Goal: Task Accomplishment & Management: Manage account settings

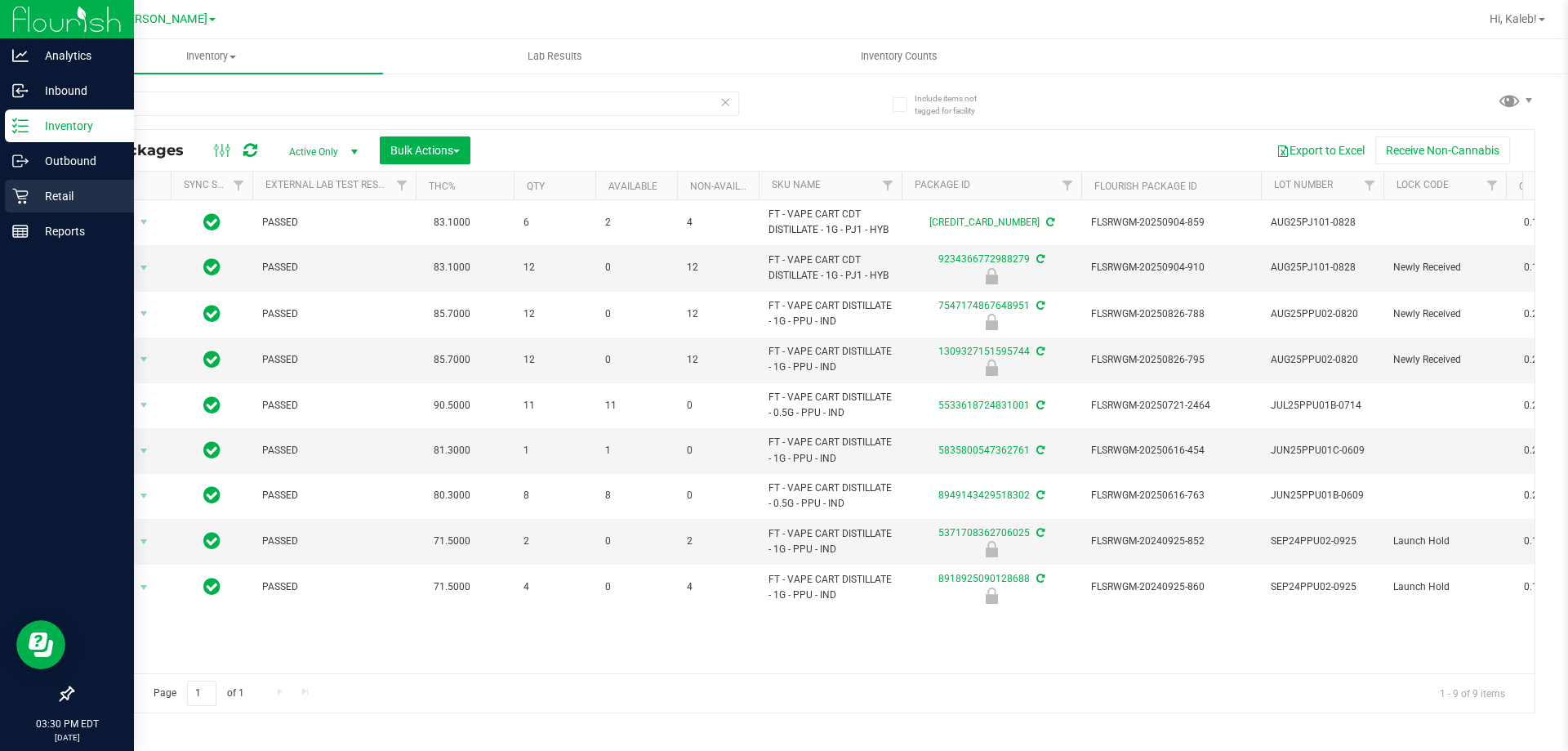
click at [16, 206] on div "Retail" at bounding box center [69, 196] width 129 height 33
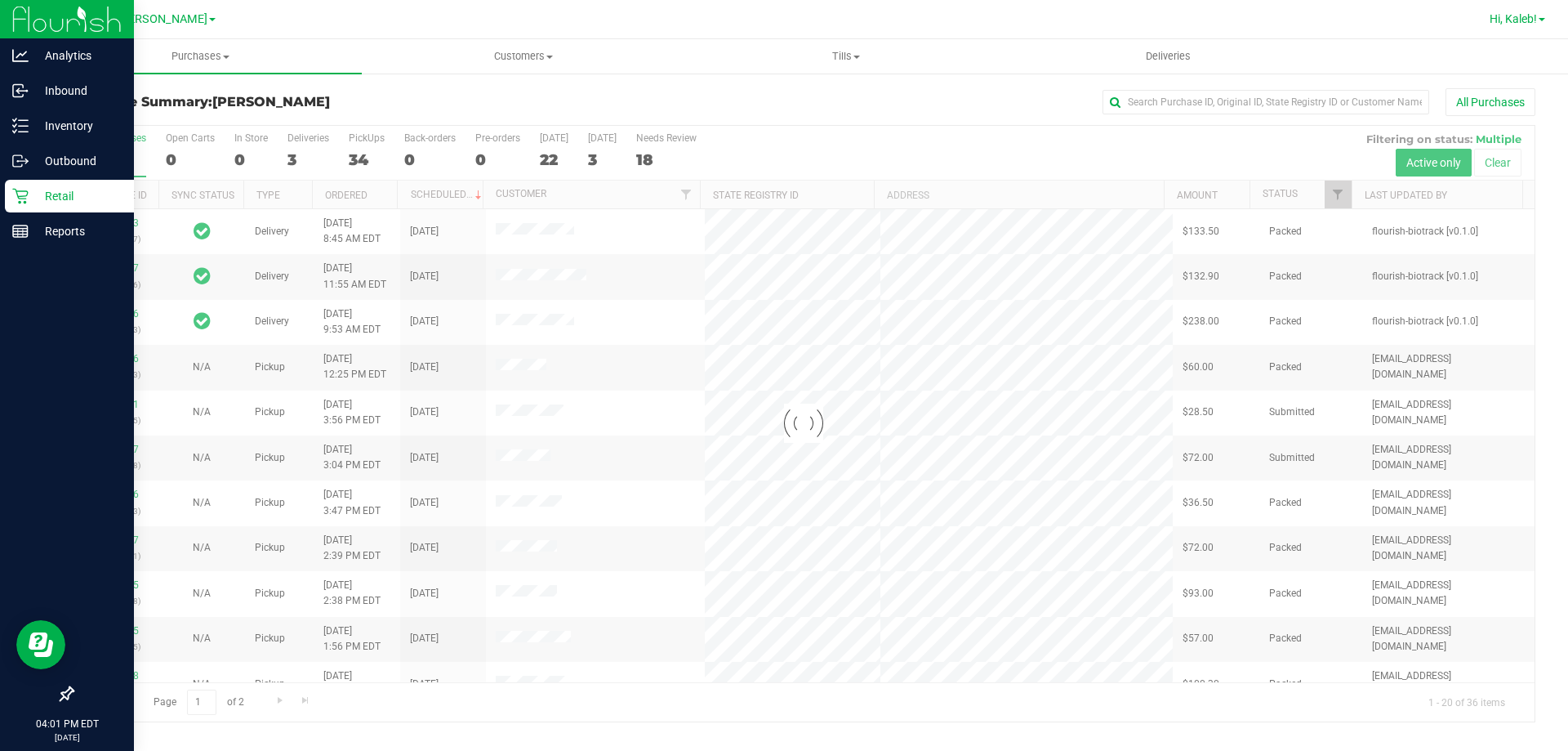
click at [1519, 28] on div "Hi, Kaleb!" at bounding box center [1517, 19] width 68 height 29
click at [1519, 21] on span "Hi, Kaleb!" at bounding box center [1512, 19] width 47 height 13
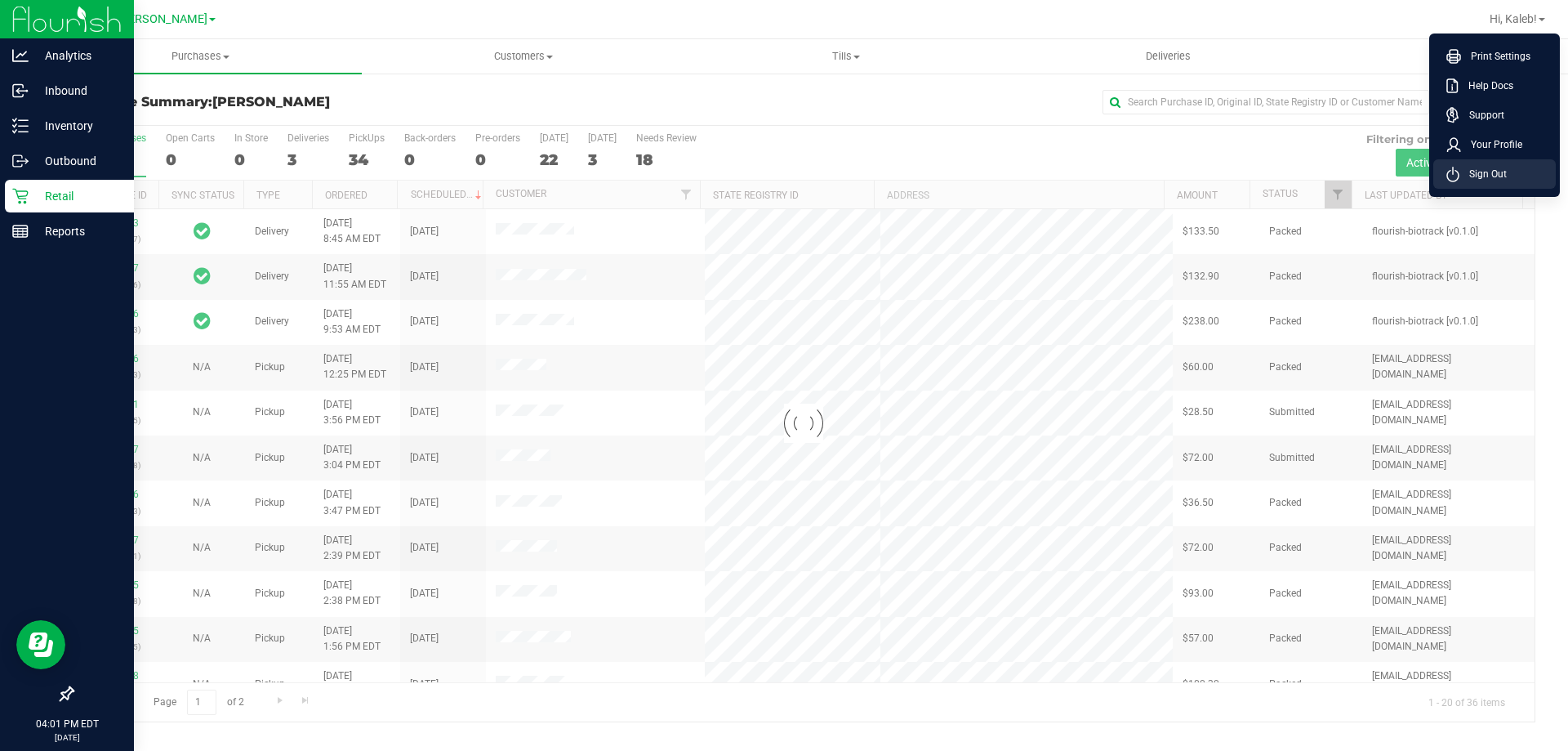
click at [1495, 169] on span "Sign Out" at bounding box center [1483, 174] width 47 height 16
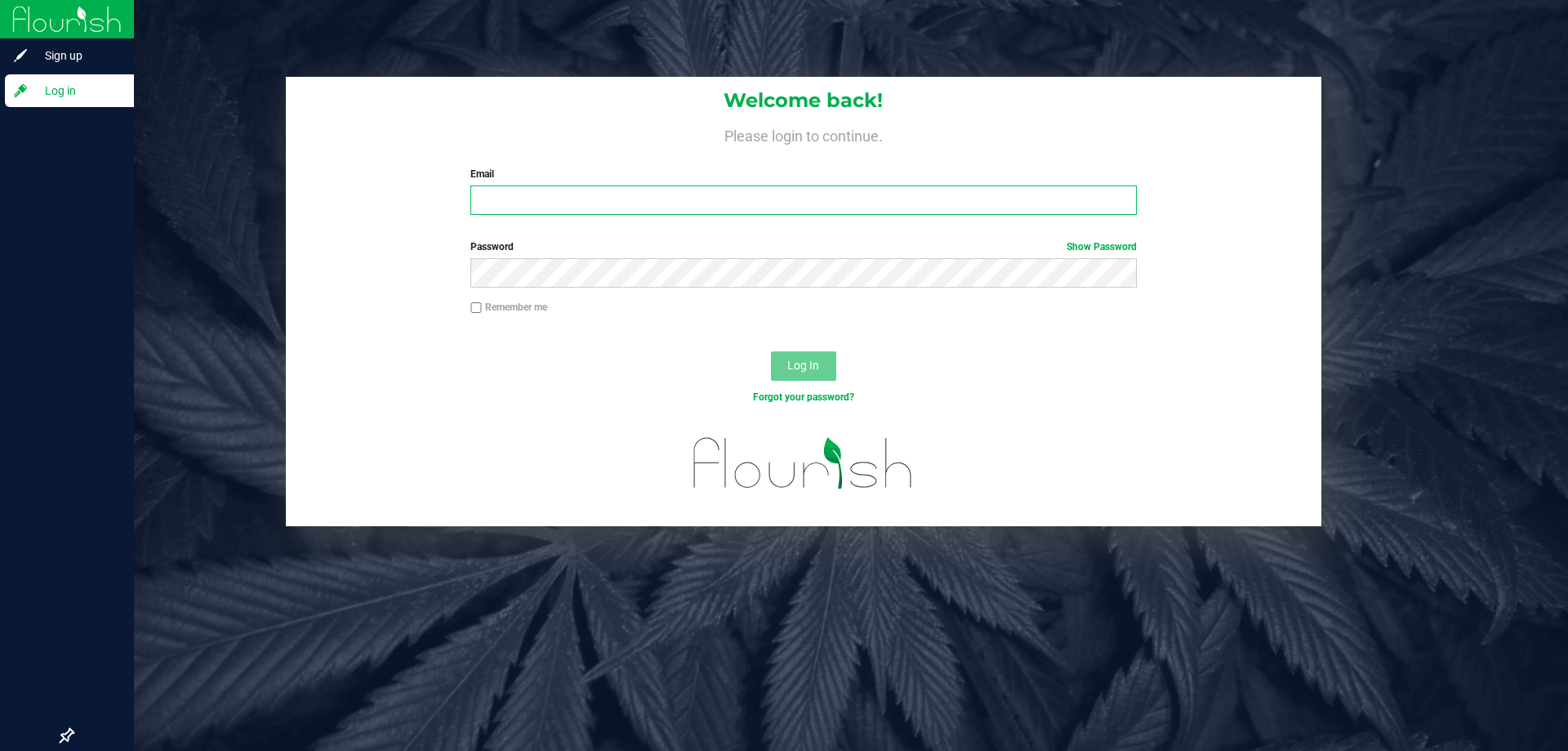
click at [572, 200] on input "Email" at bounding box center [803, 200] width 665 height 30
type input "[EMAIL_ADDRESS][DOMAIN_NAME]"
click at [771, 351] on button "Log In" at bounding box center [804, 366] width 65 height 30
